Goal: Task Accomplishment & Management: Complete application form

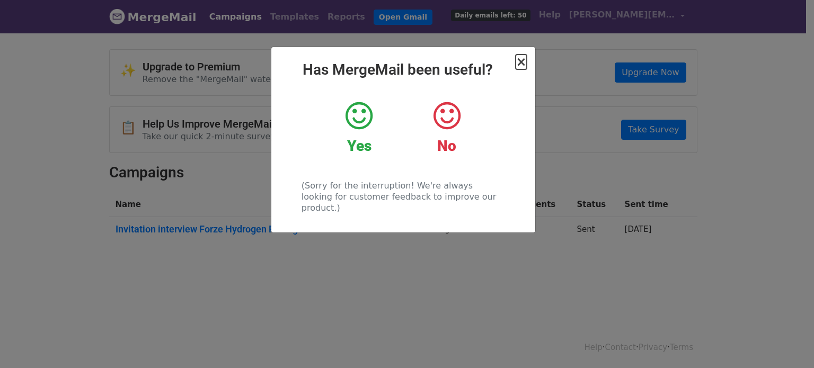
click at [522, 59] on span "×" at bounding box center [521, 62] width 11 height 15
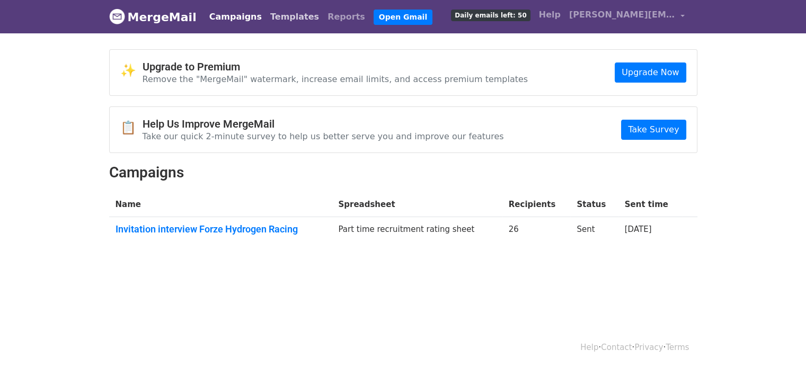
click at [275, 21] on link "Templates" at bounding box center [294, 16] width 57 height 21
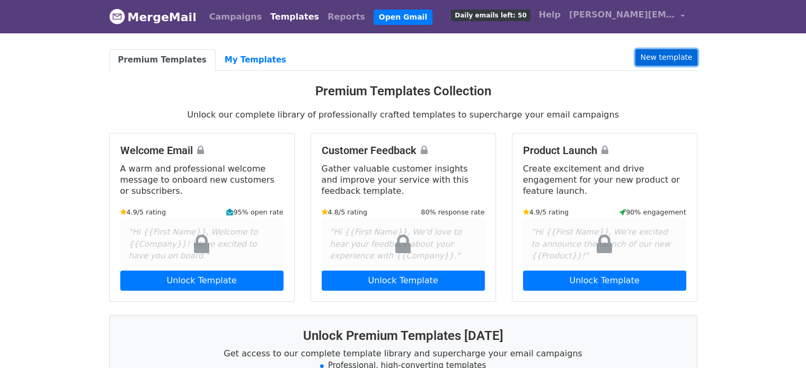
click at [657, 57] on link "New template" at bounding box center [666, 57] width 61 height 16
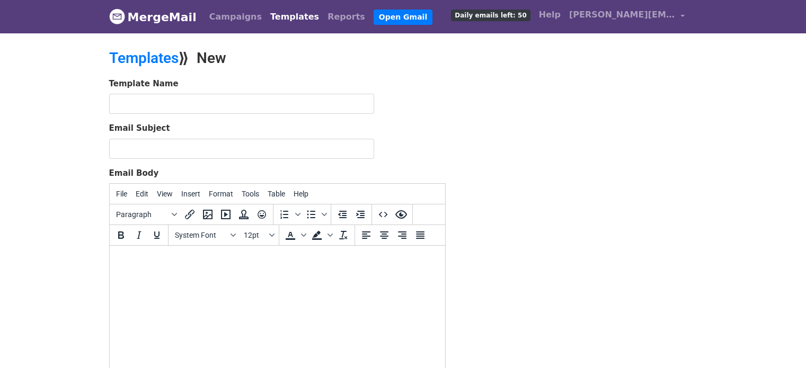
click at [258, 113] on form "Template Name Email Subject Email Body File Edit View Insert Format Tools Table…" at bounding box center [277, 264] width 337 height 373
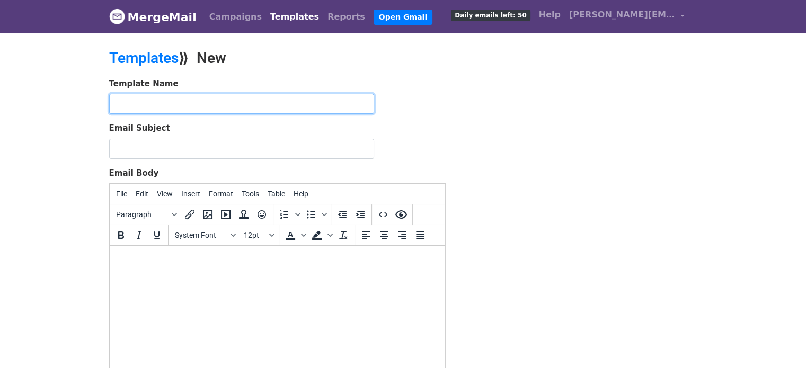
click at [257, 109] on input "text" at bounding box center [241, 104] width 265 height 20
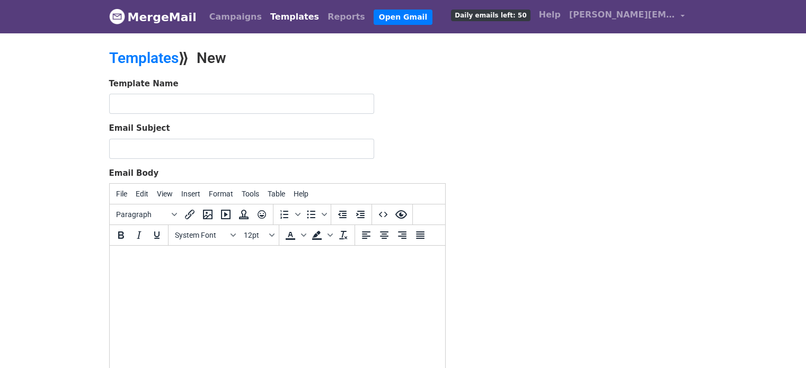
click at [413, 99] on div "Template Name" at bounding box center [277, 96] width 337 height 37
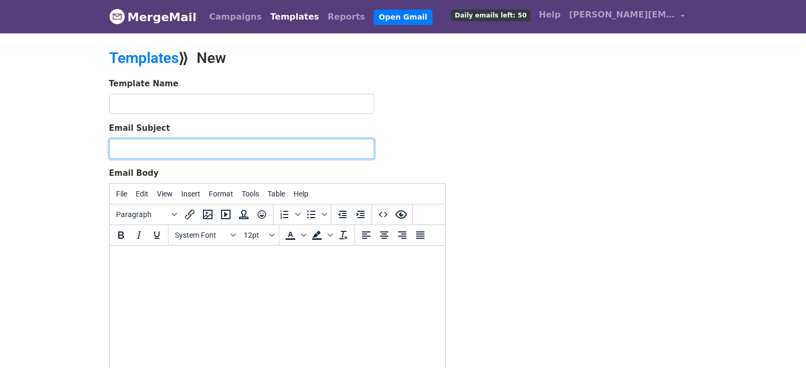
click at [183, 148] on input "Email Subject" at bounding box center [241, 149] width 265 height 20
click at [271, 148] on input "Email Subject" at bounding box center [241, 149] width 265 height 20
paste input "Forze Hydrogen Racing racet met waterstofraceauto tijdens Jack’s Racing Days"
type input "Forze Hydrogen Racing racet met waterstofraceauto tijdens Jack’s Racing Day"
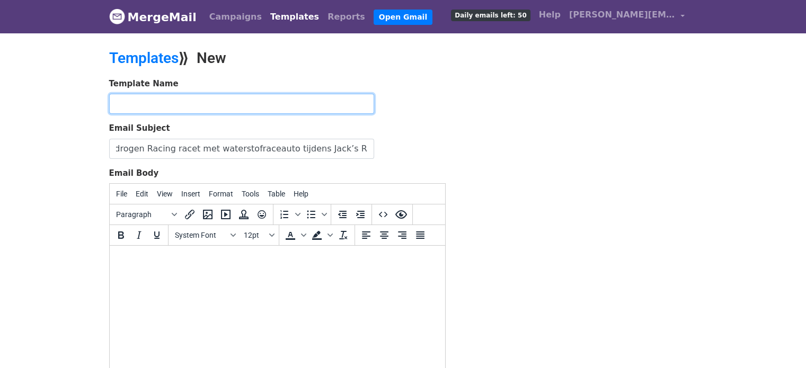
scroll to position [0, 0]
click at [221, 105] on input "text" at bounding box center [241, 104] width 265 height 20
type input "Press release JRD"
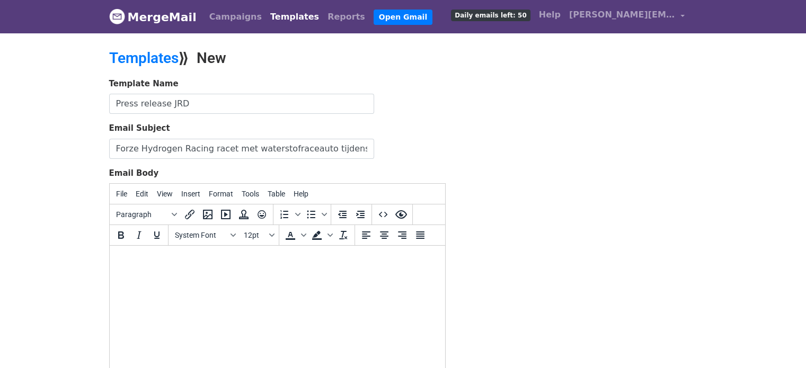
click at [195, 251] on html at bounding box center [277, 260] width 336 height 29
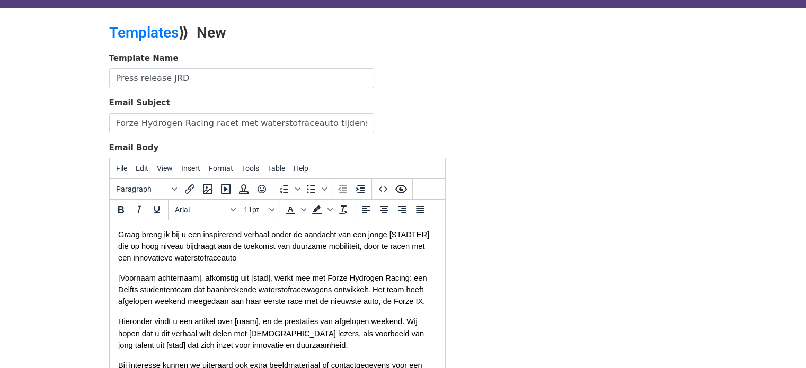
scroll to position [25, 0]
click at [368, 256] on span "Graag breng ik bij u een inspirerend verhaal onder de aandacht van een jonge [S…" at bounding box center [274, 247] width 313 height 32
click at [366, 256] on span "Graag breng ik bij u een inspirerend verhaal onder de aandacht van een jonge [S…" at bounding box center [274, 247] width 313 height 32
drag, startPoint x: 368, startPoint y: 255, endPoint x: 171, endPoint y: 269, distance: 197.7
click at [171, 263] on span "Graag breng ik bij u een inspirerend verhaal onder de aandacht van een jonge [S…" at bounding box center [274, 247] width 313 height 32
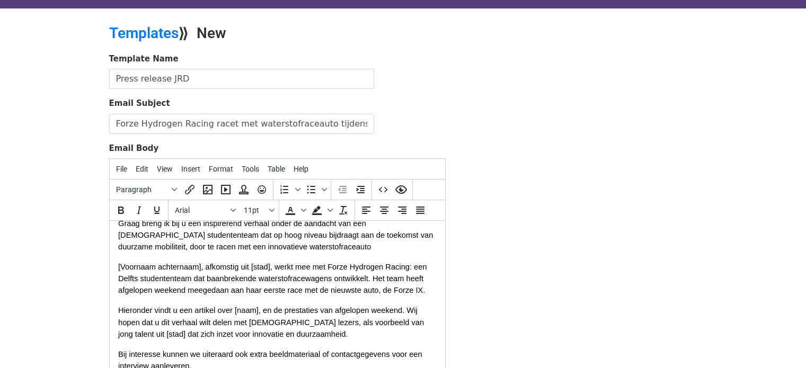
scroll to position [15, 0]
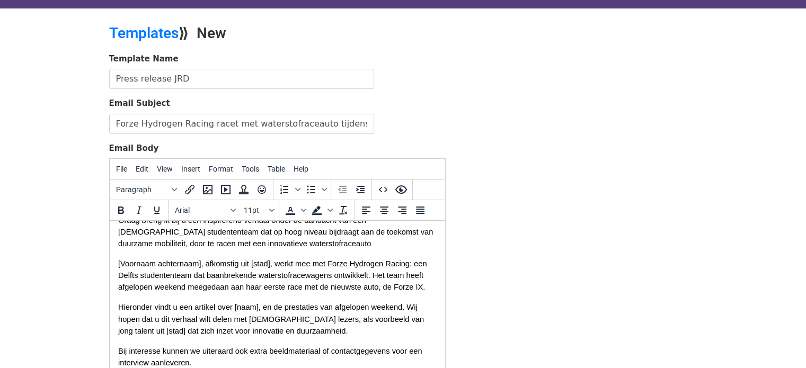
click at [301, 250] on p "Graag breng ik bij u een inspirerend verhaal onder de aandacht van een Delfts s…" at bounding box center [277, 232] width 319 height 35
drag, startPoint x: 118, startPoint y: 285, endPoint x: 128, endPoint y: 287, distance: 10.4
click at [128, 287] on span "[Voornaam achternaam], afkomstig uit [stad], werkt mee met Forze Hydrogen Racin…" at bounding box center [273, 276] width 311 height 32
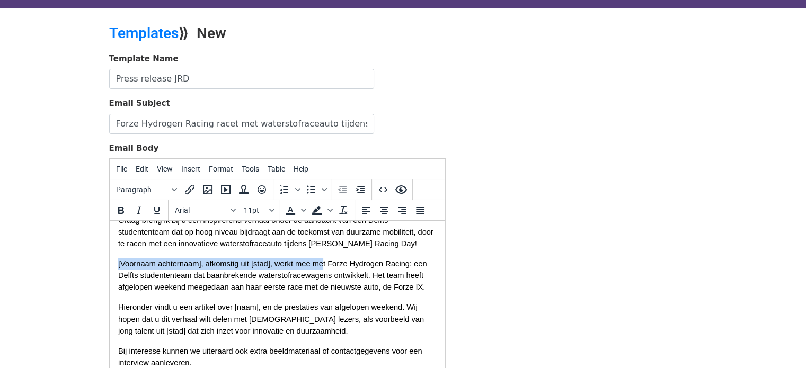
drag, startPoint x: 118, startPoint y: 287, endPoint x: 323, endPoint y: 281, distance: 205.8
click at [323, 281] on span "[Voornaam achternaam], afkomstig uit [stad], werkt mee met Forze Hydrogen Racin…" at bounding box center [273, 276] width 311 height 32
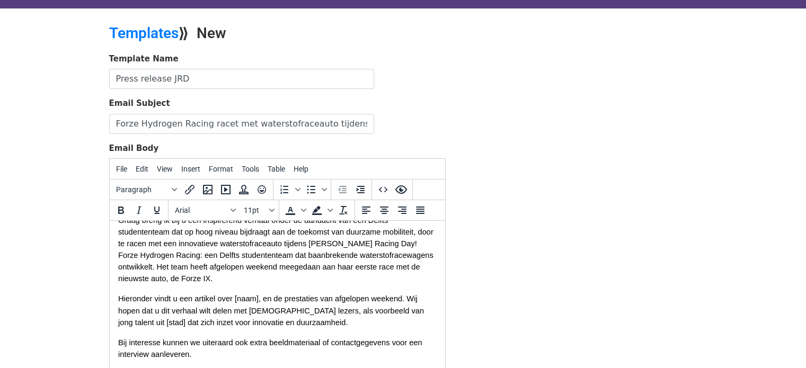
click at [119, 279] on span "Forze Hydrogen Racing: een Delfts studententeam dat baanbrekende waterstofracew…" at bounding box center [277, 267] width 318 height 32
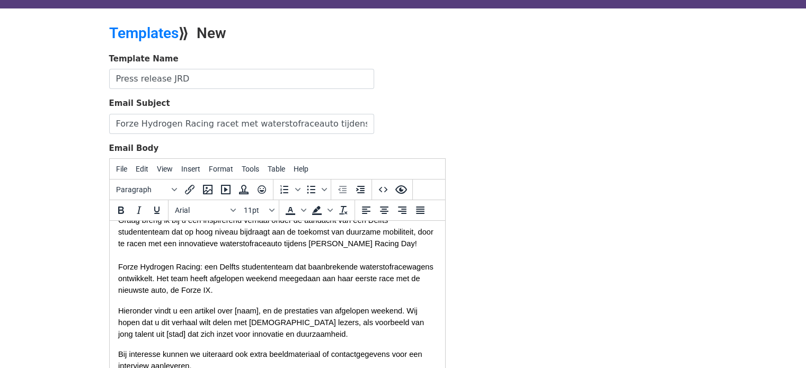
click at [228, 295] on span "Forze Hydrogen Racing: een Delfts studententeam dat baanbrekende waterstofracew…" at bounding box center [277, 279] width 318 height 32
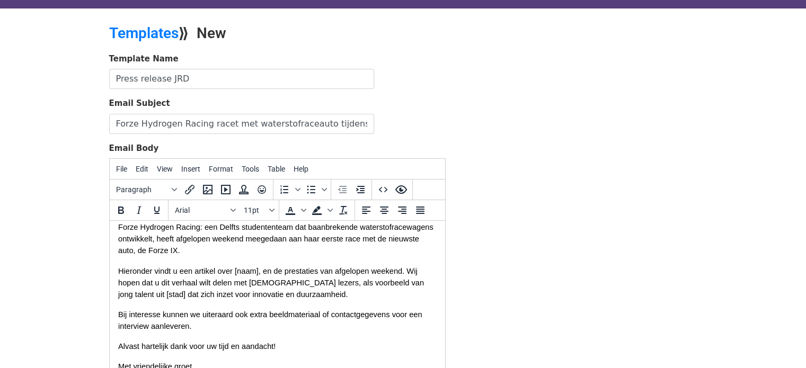
scroll to position [55, 0]
drag, startPoint x: 233, startPoint y: 292, endPoint x: 258, endPoint y: 296, distance: 25.3
click at [258, 296] on span "Hieronder vindt u een artikel over [naam], en de prestaties van afgelopen weeke…" at bounding box center [272, 283] width 308 height 32
drag, startPoint x: 386, startPoint y: 304, endPoint x: 390, endPoint y: 311, distance: 7.4
click at [390, 300] on p "Hieronder vindt u een artikel over het team en de prestaties van afgelopen week…" at bounding box center [277, 282] width 319 height 35
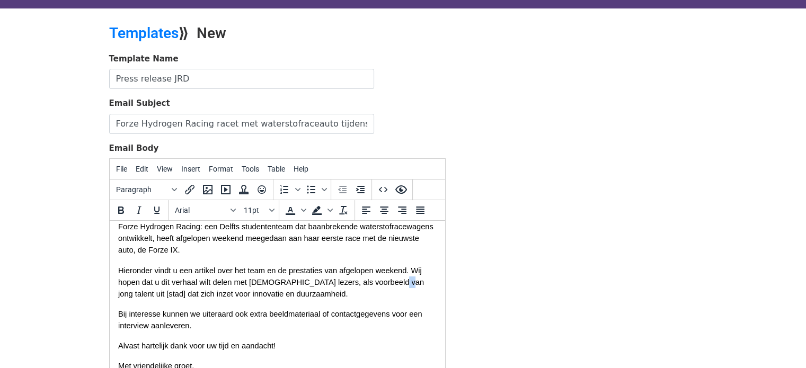
click at [386, 298] on span "Hieronder vindt u een artikel over het team en de prestaties van afgelopen week…" at bounding box center [272, 283] width 308 height 32
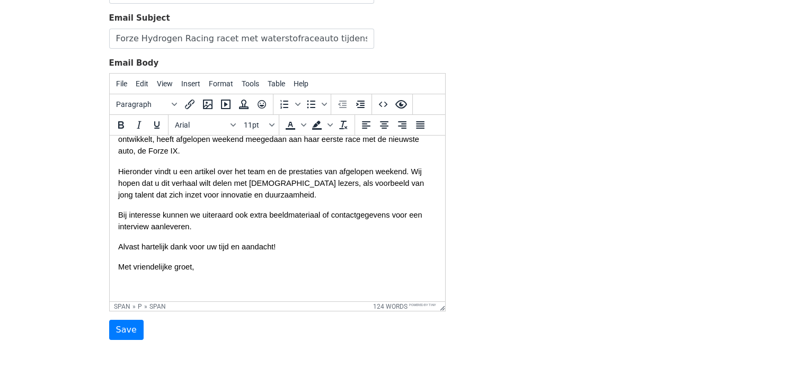
scroll to position [114, 0]
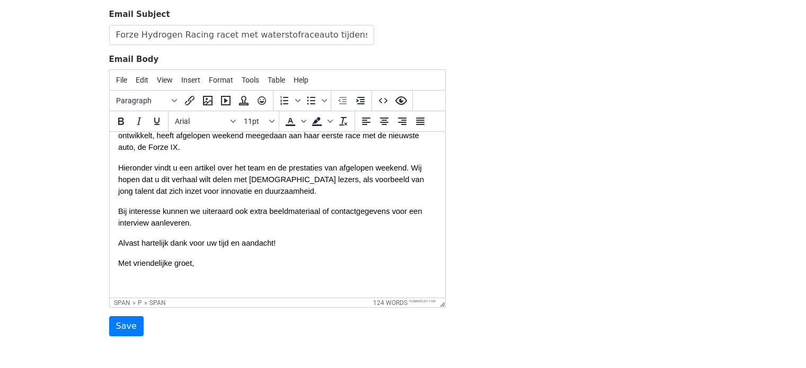
click at [191, 278] on div at bounding box center [277, 284] width 319 height 12
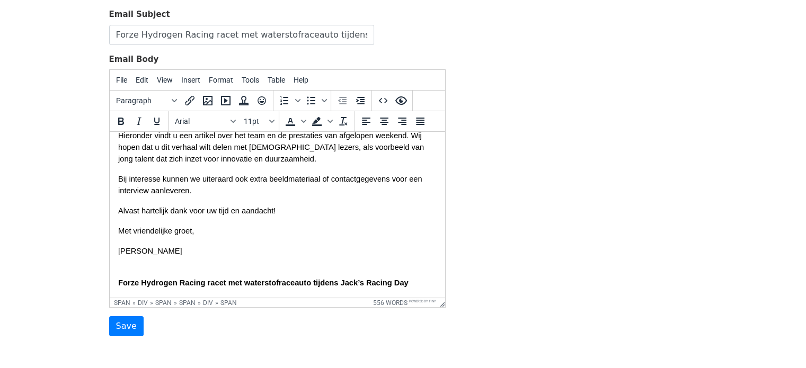
scroll to position [98, 0]
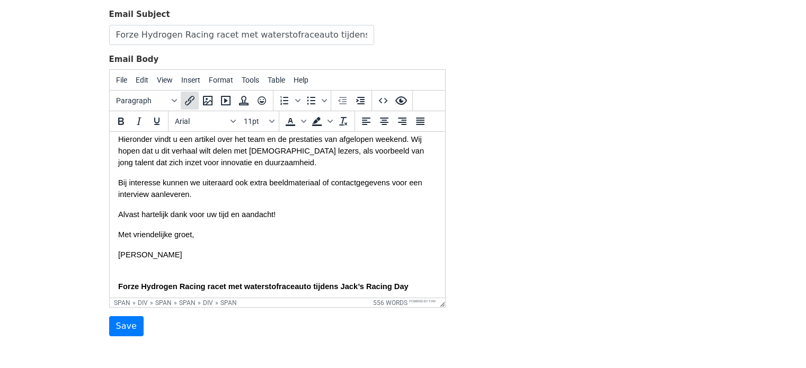
click at [188, 98] on icon "Insert/edit link" at bounding box center [190, 101] width 10 height 10
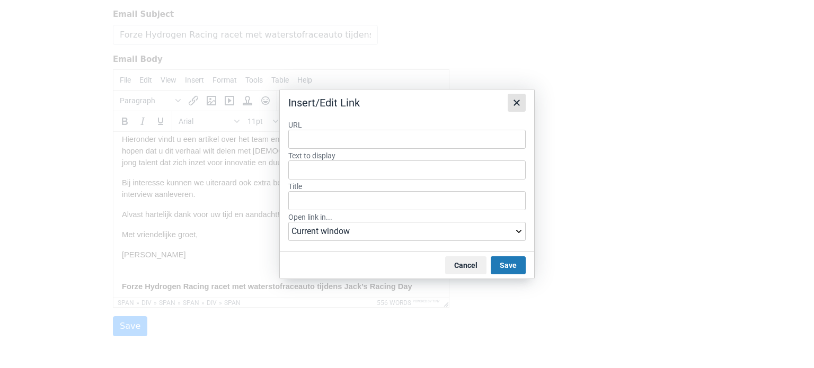
click at [521, 103] on icon "Close" at bounding box center [516, 102] width 13 height 13
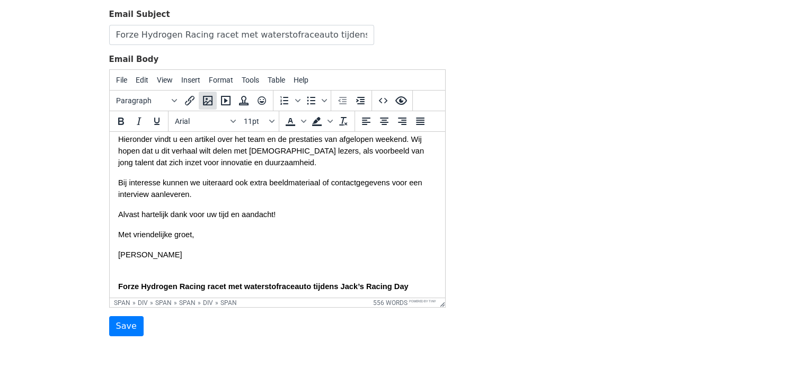
click at [209, 97] on icon "Insert/edit image" at bounding box center [207, 100] width 13 height 13
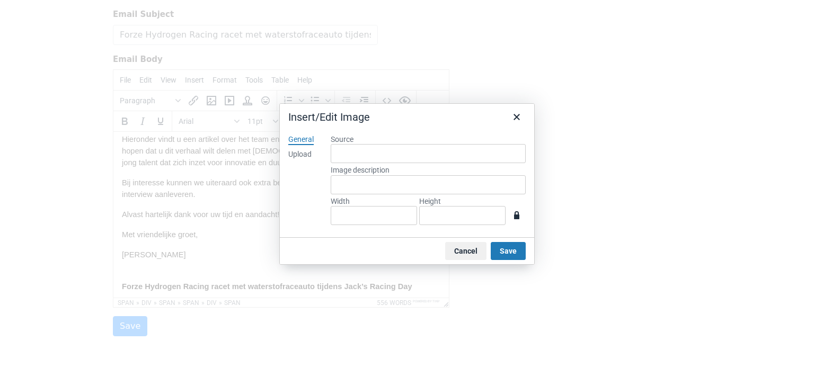
click at [341, 139] on label "Source" at bounding box center [428, 140] width 195 height 10
click at [341, 144] on input "Source" at bounding box center [428, 153] width 195 height 19
click at [308, 155] on div "Upload" at bounding box center [299, 154] width 23 height 11
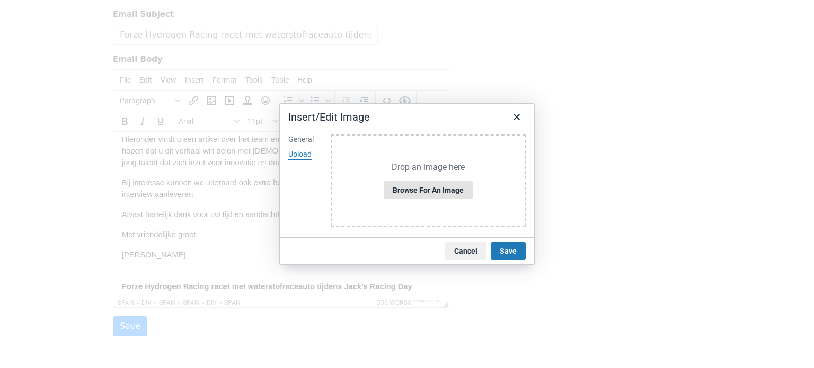
click at [419, 192] on button "Browse for an image" at bounding box center [428, 190] width 89 height 18
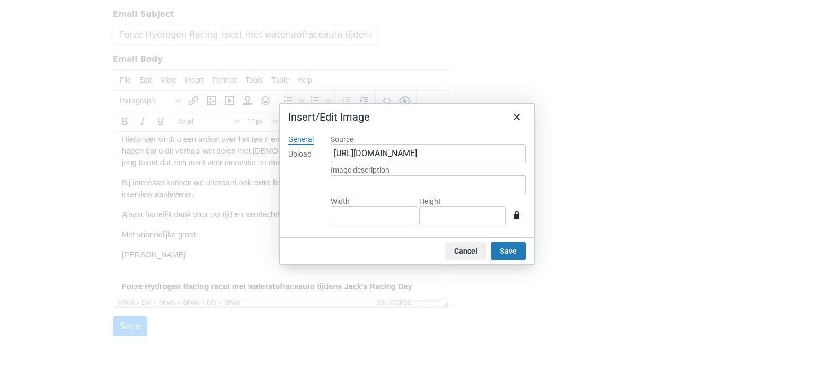
type input "1536"
type input "1024"
click at [291, 151] on div "Upload" at bounding box center [299, 154] width 23 height 11
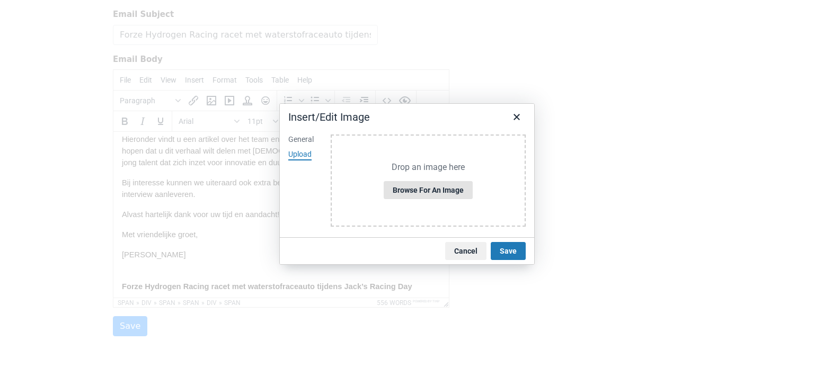
click at [411, 190] on button "Browse for an image" at bounding box center [428, 190] width 89 height 18
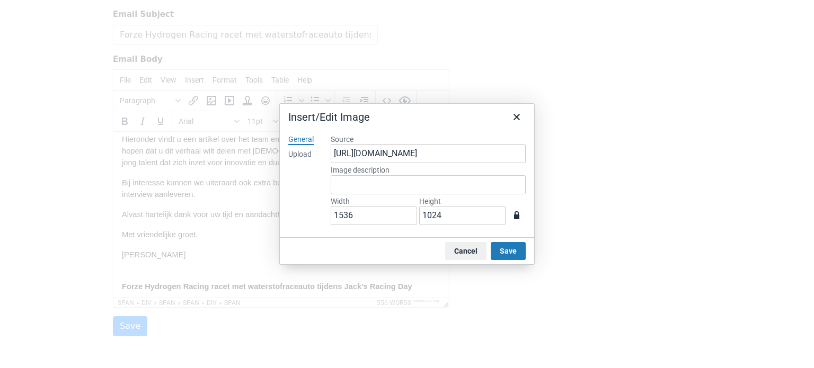
type input "988"
click at [505, 252] on button "Save" at bounding box center [508, 251] width 35 height 18
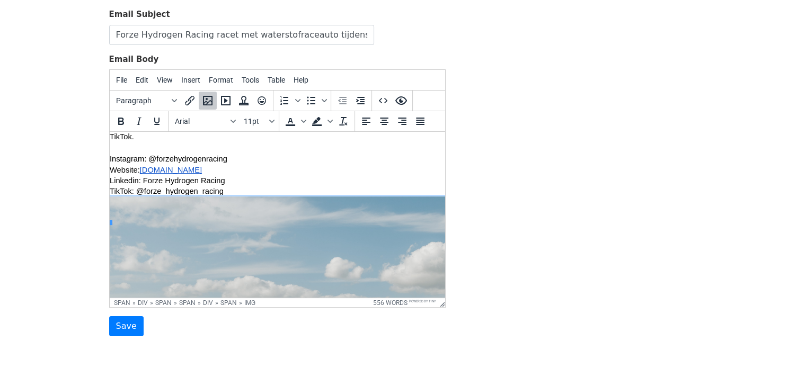
scroll to position [764, 8]
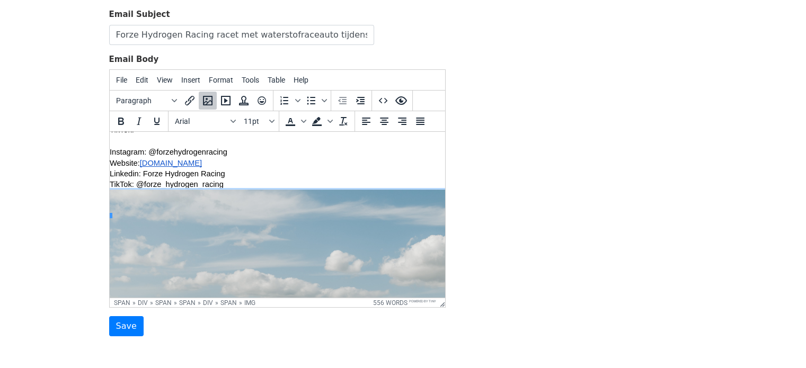
drag, startPoint x: 230, startPoint y: 256, endPoint x: 206, endPoint y: 251, distance: 23.9
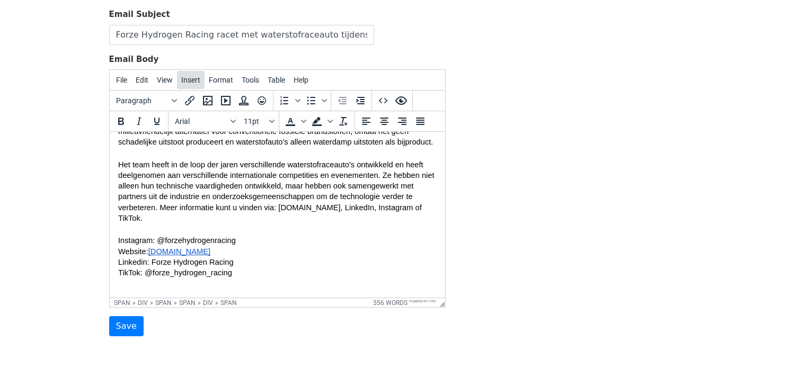
click at [188, 81] on span "Insert" at bounding box center [190, 80] width 19 height 8
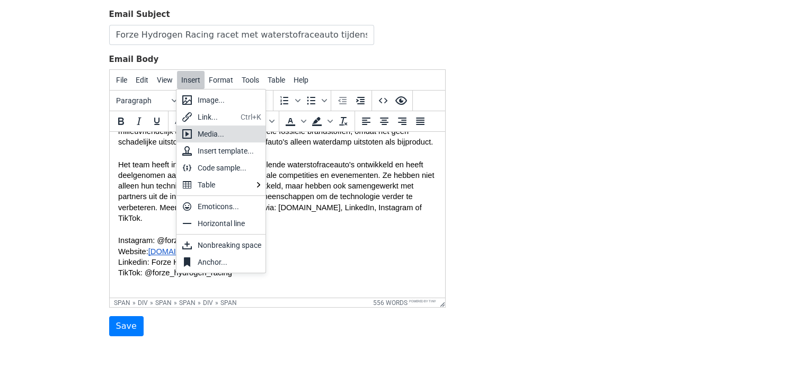
click at [224, 131] on div "Media..." at bounding box center [230, 134] width 64 height 13
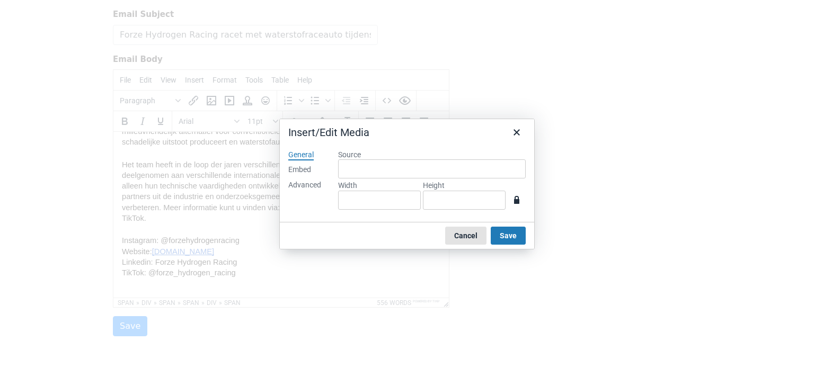
click at [476, 230] on button "Cancel" at bounding box center [465, 236] width 41 height 18
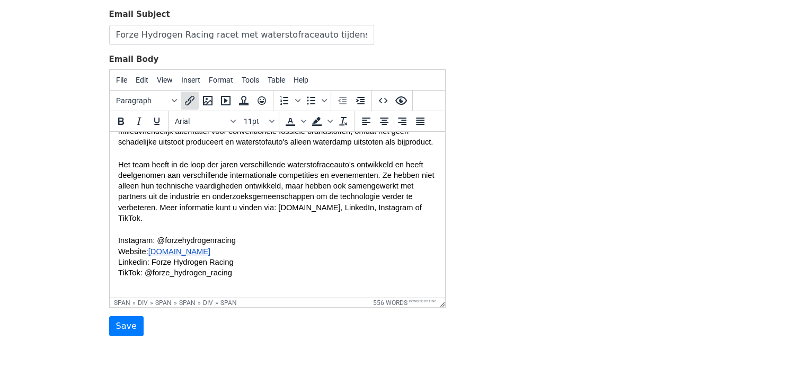
click at [191, 99] on icon "Insert/edit link" at bounding box center [190, 101] width 10 height 10
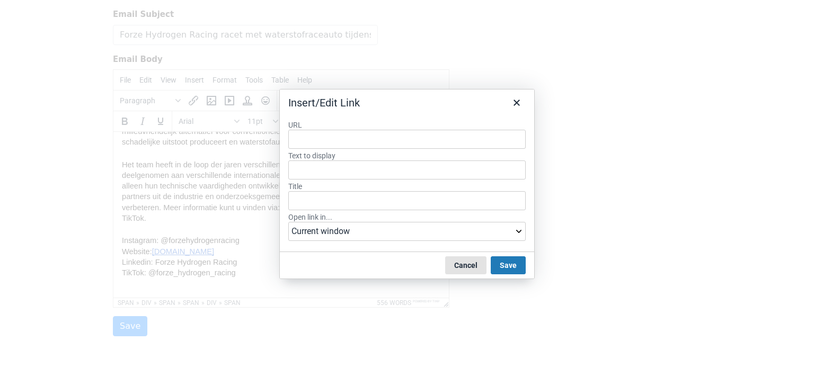
drag, startPoint x: 451, startPoint y: 267, endPoint x: 277, endPoint y: 103, distance: 238.1
click at [451, 267] on button "Cancel" at bounding box center [465, 266] width 41 height 18
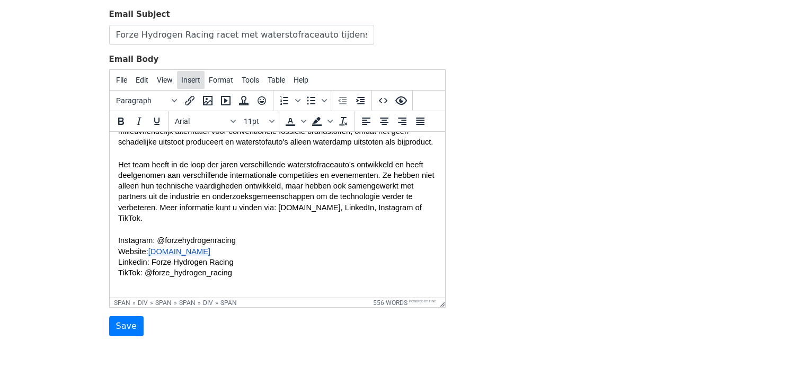
click at [191, 78] on span "Insert" at bounding box center [190, 80] width 19 height 8
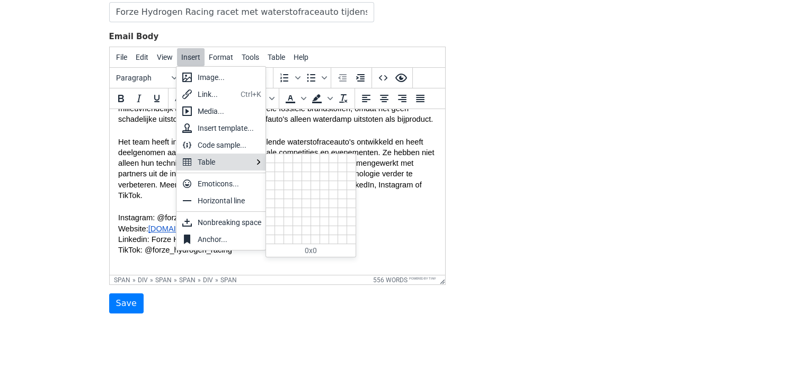
scroll to position [139, 0]
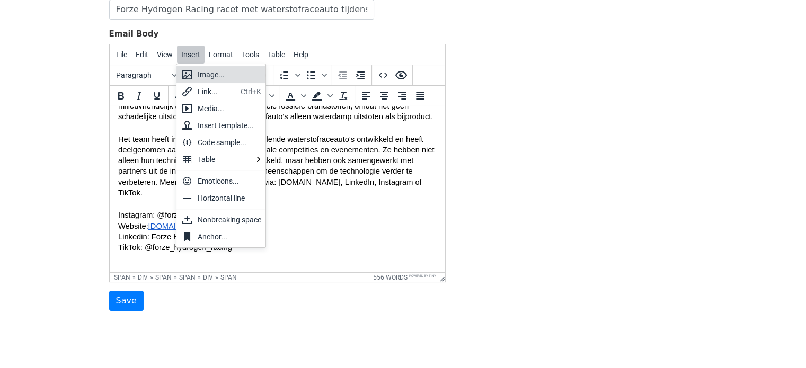
click at [225, 77] on div "Image..." at bounding box center [230, 74] width 64 height 13
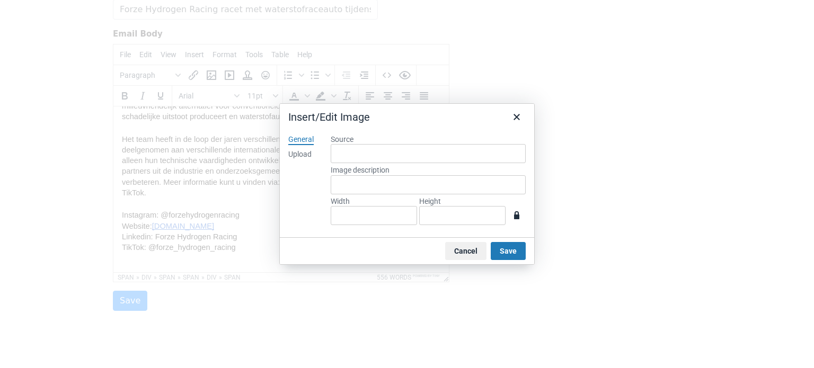
click at [302, 156] on div "Upload" at bounding box center [299, 154] width 23 height 11
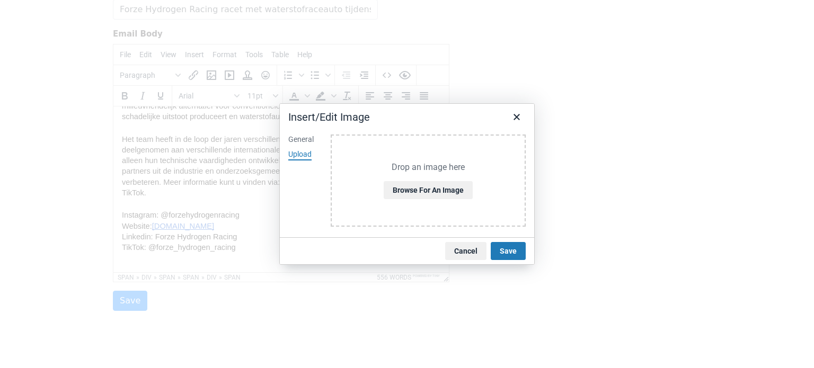
click at [305, 141] on div "General" at bounding box center [300, 140] width 25 height 11
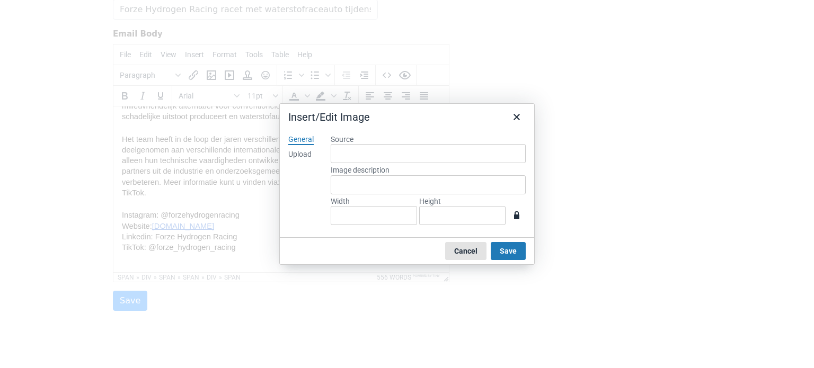
click at [471, 247] on button "Cancel" at bounding box center [465, 251] width 41 height 18
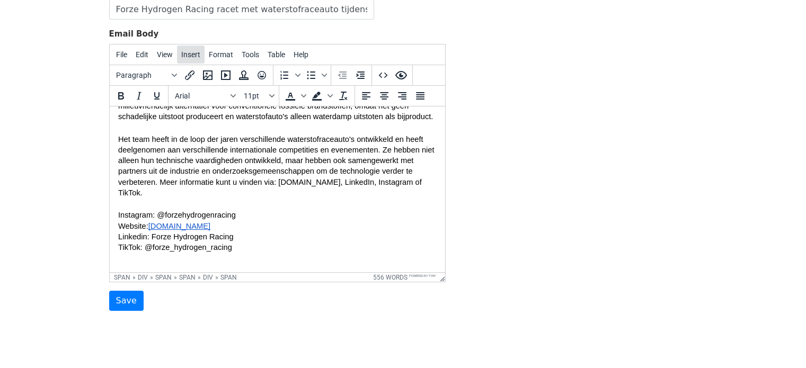
click at [190, 60] on button "Insert" at bounding box center [191, 55] width 28 height 18
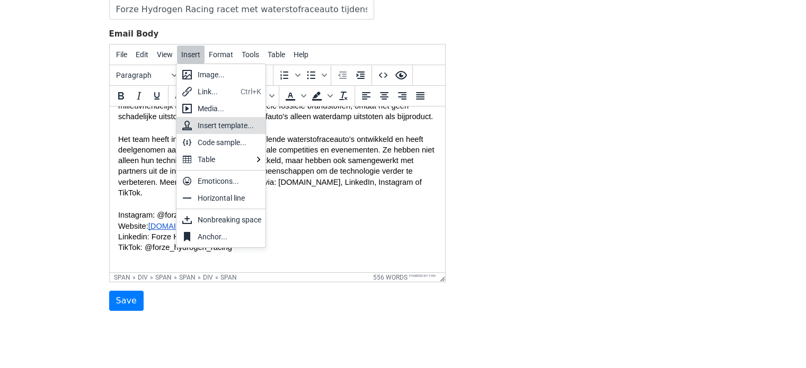
click at [127, 165] on p "Het team heeft in de loop der jaren verschillende waterstofraceauto's ontwikkel…" at bounding box center [277, 166] width 319 height 64
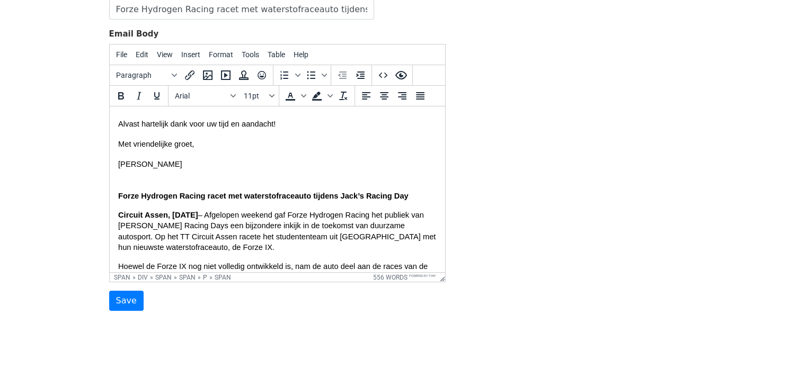
scroll to position [161, 0]
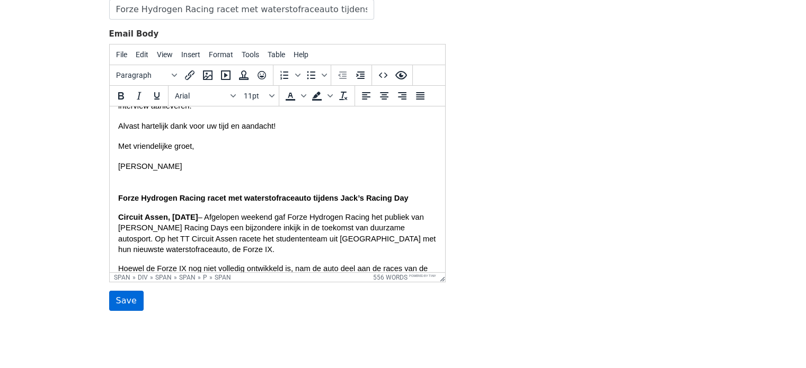
click at [126, 302] on input "Save" at bounding box center [126, 301] width 34 height 20
